Goal: Task Accomplishment & Management: Manage account settings

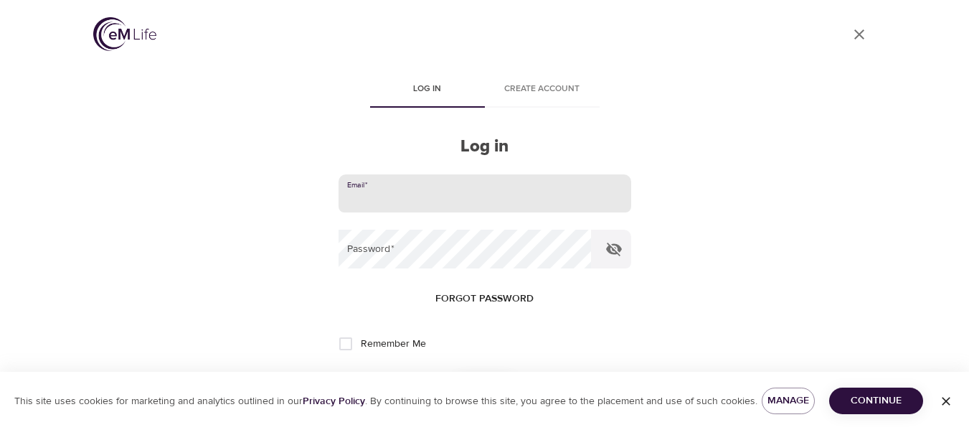
type input "[EMAIL_ADDRESS][PERSON_NAME][DOMAIN_NAME]"
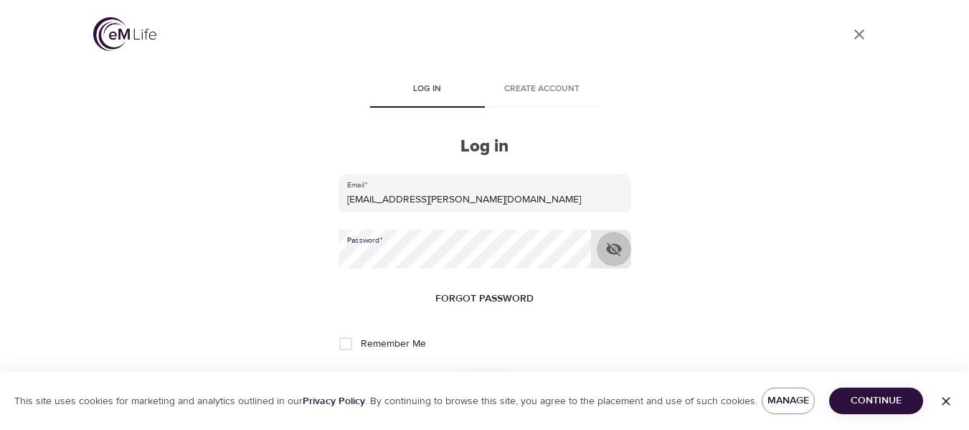
click at [615, 248] on icon "button" at bounding box center [614, 248] width 17 height 17
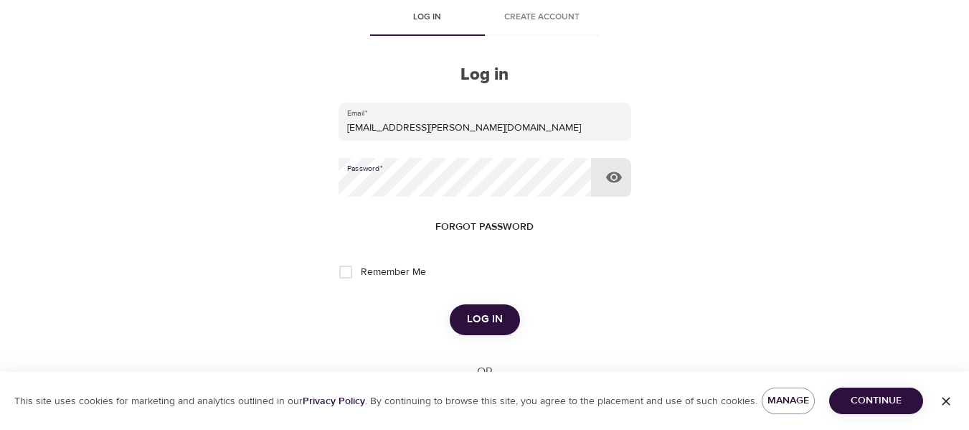
click at [424, 276] on span "Remember Me" at bounding box center [393, 272] width 65 height 15
click at [361, 276] on input "Remember Me" at bounding box center [346, 272] width 30 height 30
checkbox input "true"
click at [496, 324] on span "Log in" at bounding box center [485, 319] width 36 height 19
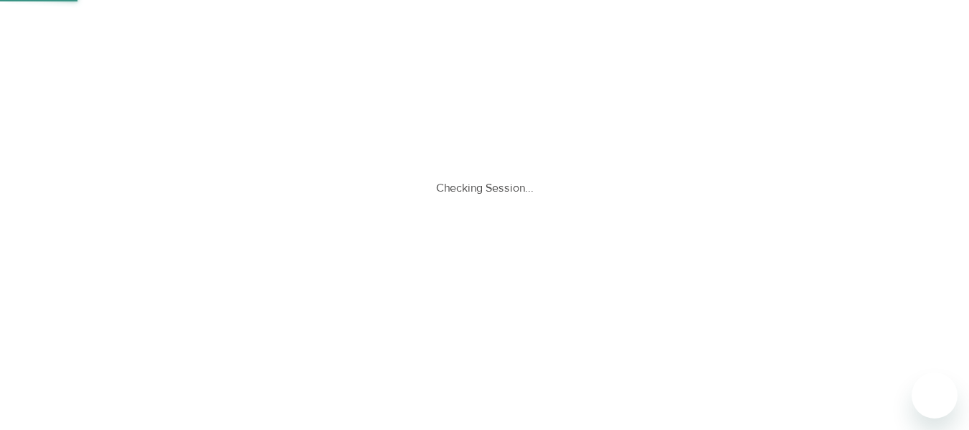
scroll to position [0, 0]
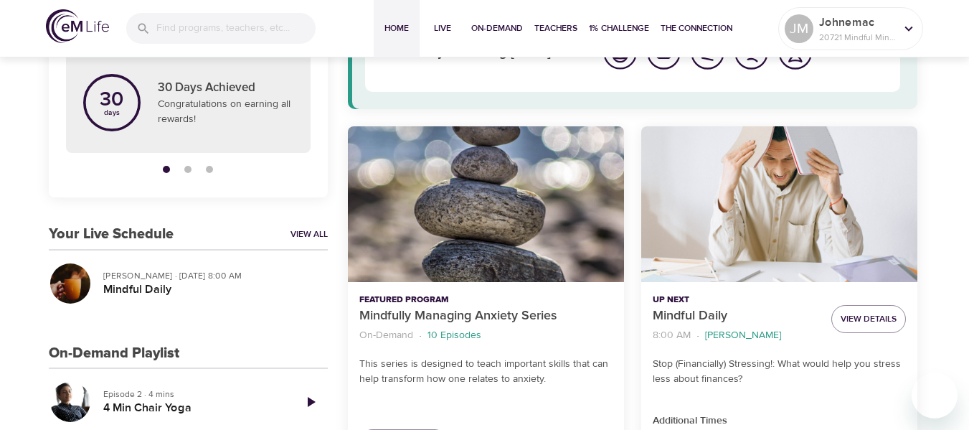
scroll to position [215, 0]
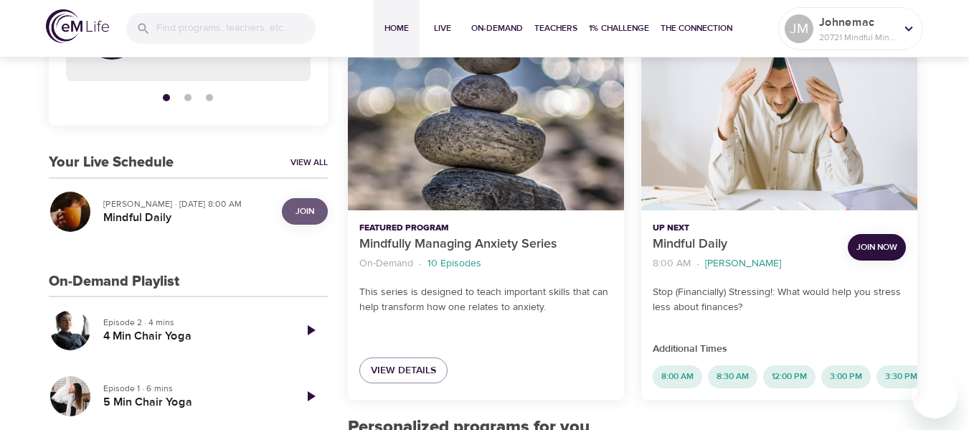
click at [316, 205] on span "Join" at bounding box center [305, 211] width 29 height 15
